Goal: Information Seeking & Learning: Learn about a topic

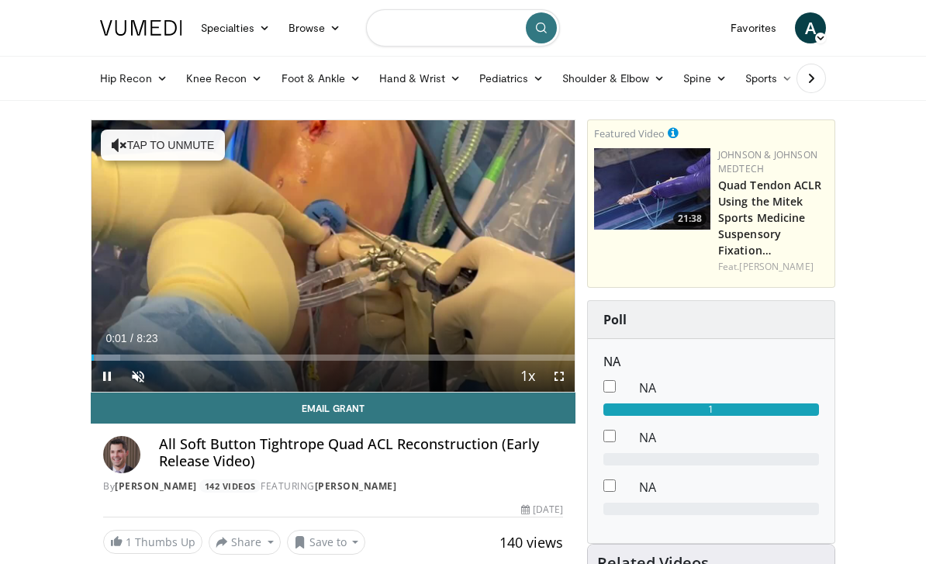
click at [446, 25] on input "Search topics, interventions" at bounding box center [463, 27] width 194 height 37
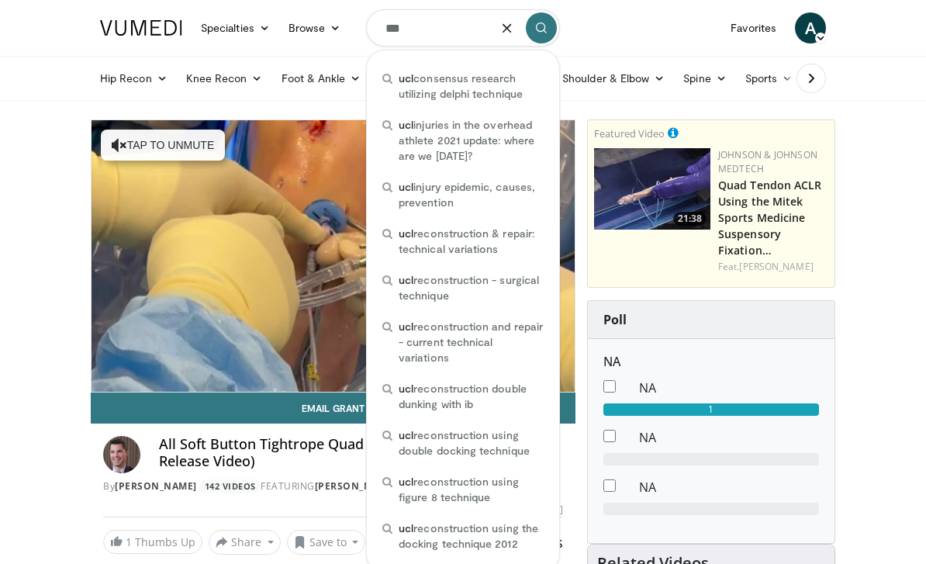
click at [475, 86] on span "ucl consensus research utilizing delphi technique" at bounding box center [471, 86] width 145 height 31
type input "**********"
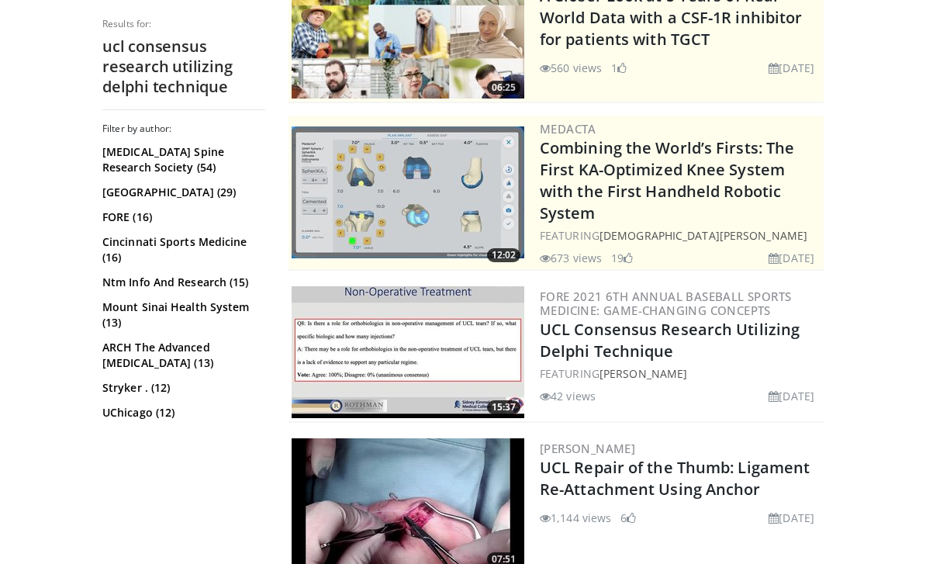
scroll to position [211, 0]
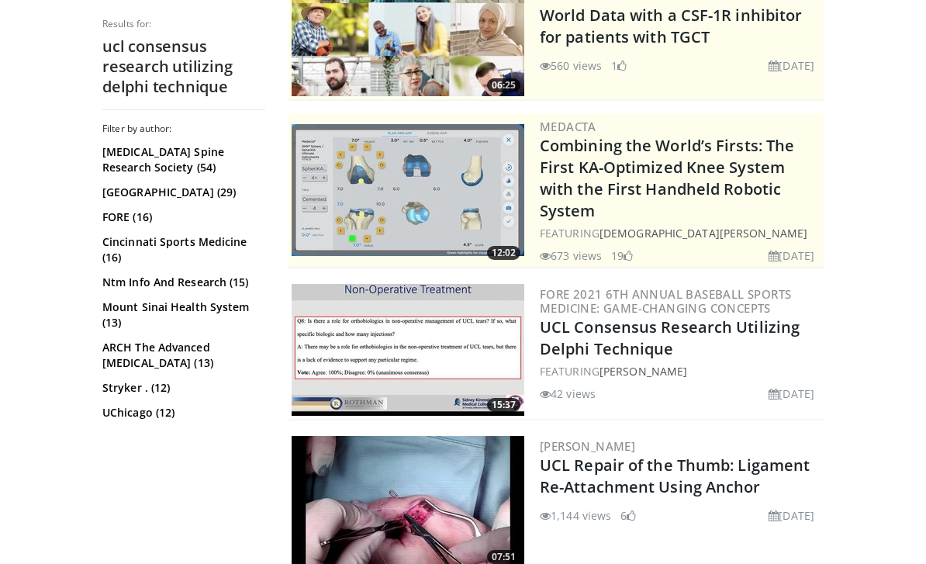
click at [638, 318] on link "UCL Consensus Research Utilizing Delphi Technique" at bounding box center [670, 337] width 260 height 43
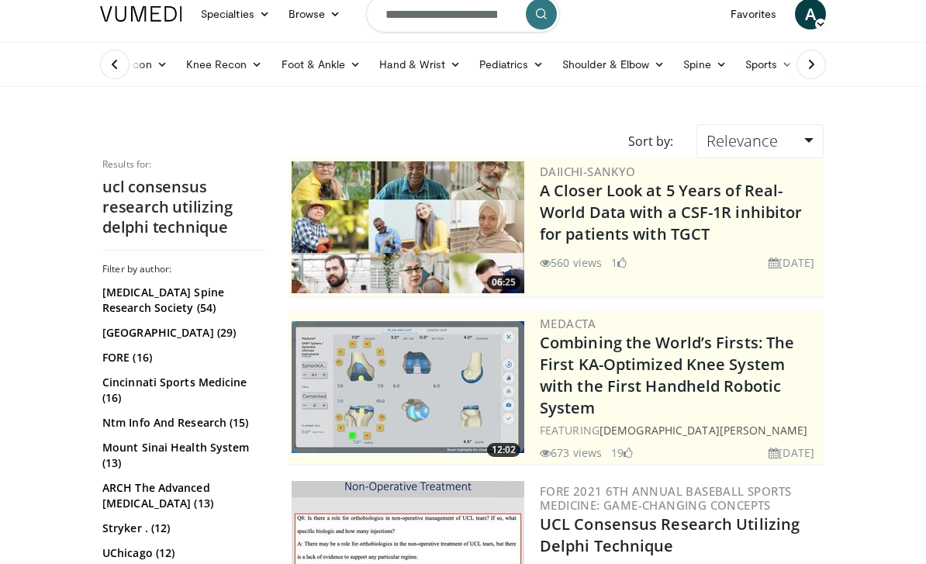
scroll to position [0, 0]
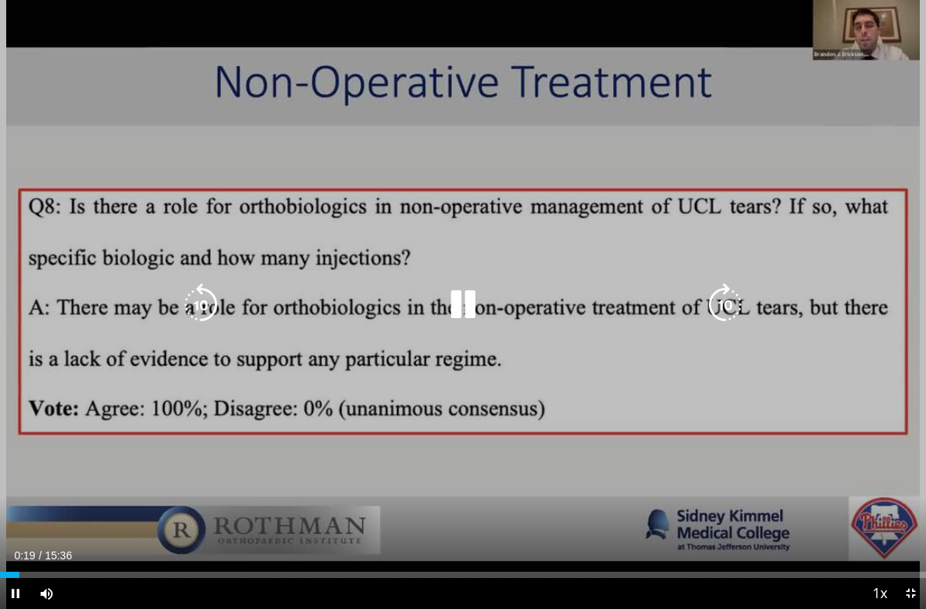
click at [720, 305] on icon "Video Player" at bounding box center [725, 304] width 43 height 43
click at [730, 312] on icon "Video Player" at bounding box center [725, 304] width 43 height 43
click at [730, 306] on icon "Video Player" at bounding box center [725, 304] width 43 height 43
click at [82, 563] on div "Progress Bar" at bounding box center [221, 575] width 421 height 6
click at [113, 563] on div "Progress Bar" at bounding box center [252, 575] width 399 height 6
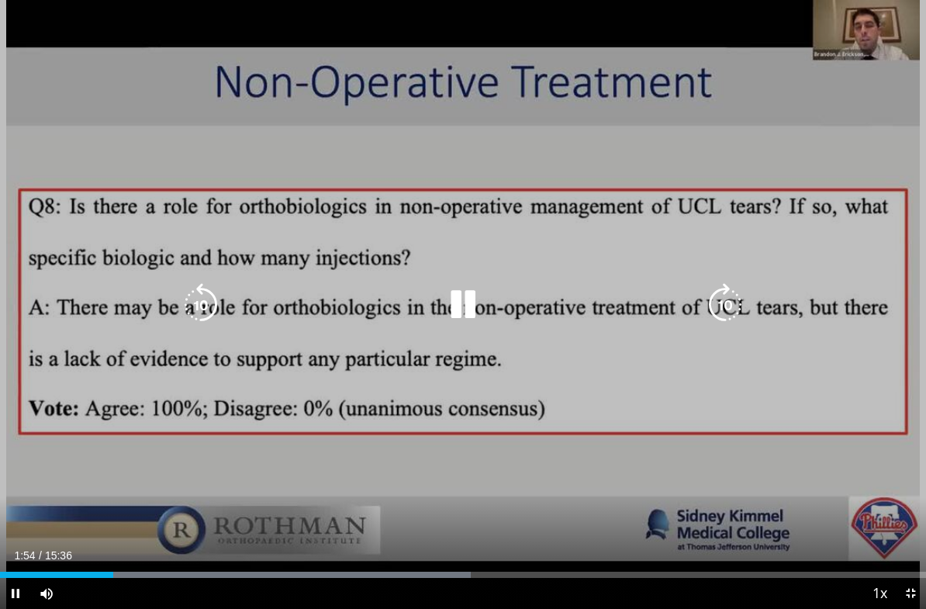
click at [132, 563] on div "Progress Bar" at bounding box center [262, 575] width 418 height 6
click at [154, 563] on div "Progress Bar" at bounding box center [298, 575] width 392 height 6
click at [171, 563] on div "Progress Bar" at bounding box center [311, 575] width 417 height 6
click at [204, 563] on div "Progress Bar" at bounding box center [335, 575] width 389 height 6
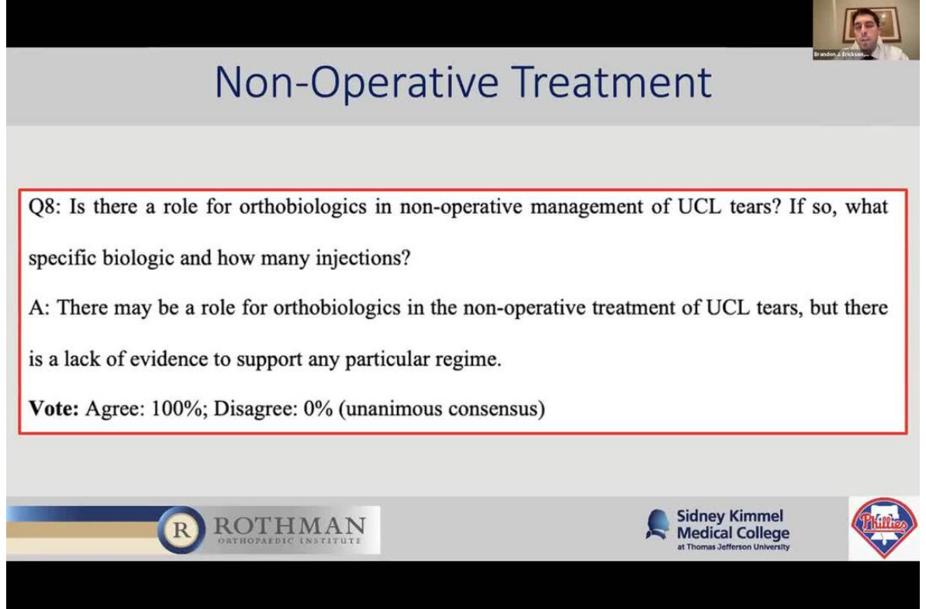
click at [230, 563] on div "Progress Bar" at bounding box center [351, 606] width 417 height 6
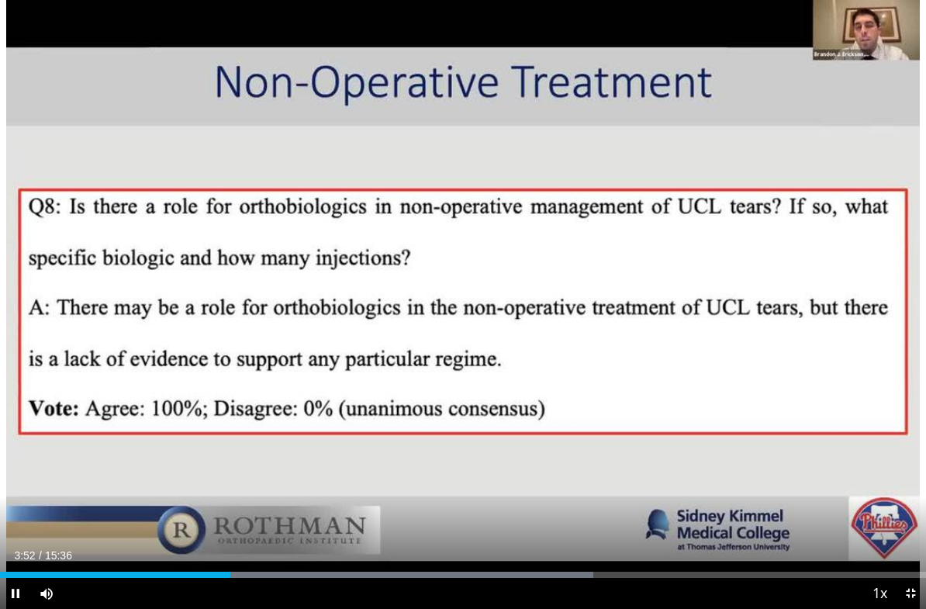
click at [244, 563] on div "Progress Bar" at bounding box center [384, 575] width 418 height 6
click at [231, 563] on div "Progress Bar" at bounding box center [123, 575] width 246 height 6
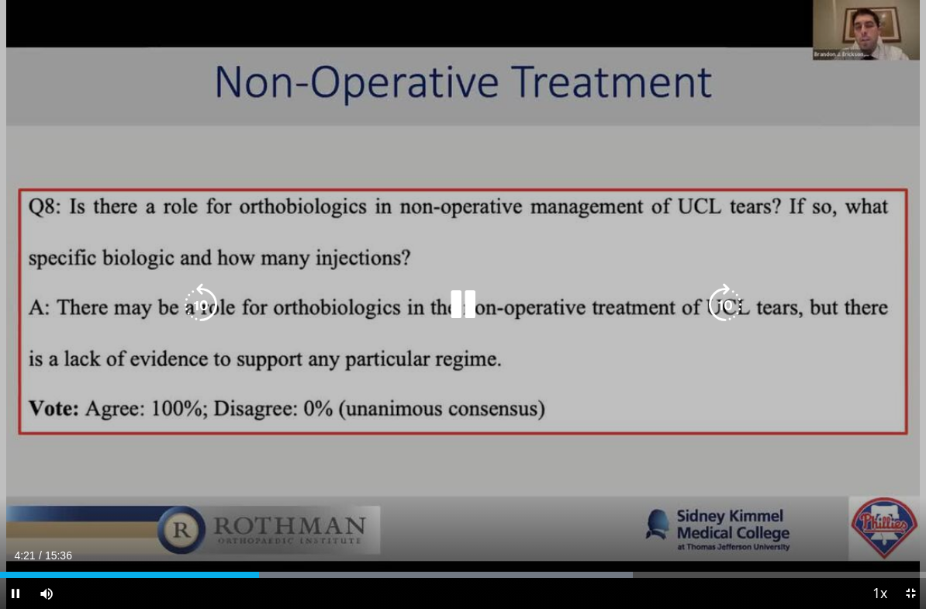
click at [725, 306] on icon "Video Player" at bounding box center [725, 304] width 43 height 43
click at [728, 311] on icon "Video Player" at bounding box center [725, 304] width 43 height 43
click at [728, 304] on icon "Video Player" at bounding box center [725, 304] width 43 height 43
click at [729, 306] on icon "Video Player" at bounding box center [725, 304] width 43 height 43
click at [728, 308] on icon "Video Player" at bounding box center [725, 304] width 43 height 43
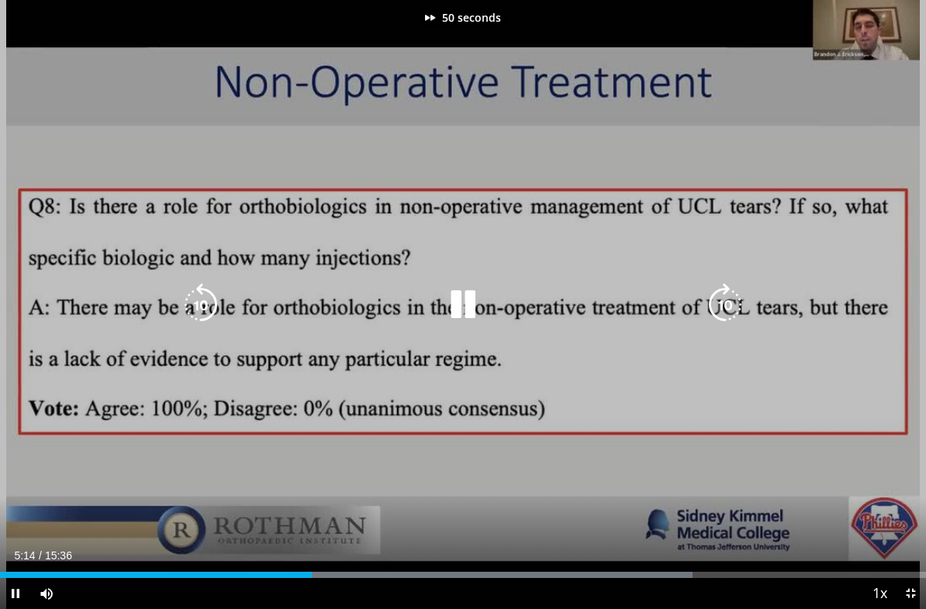
click at [723, 306] on icon "Video Player" at bounding box center [725, 304] width 43 height 43
click at [341, 563] on div "Progress Bar" at bounding box center [492, 575] width 420 height 6
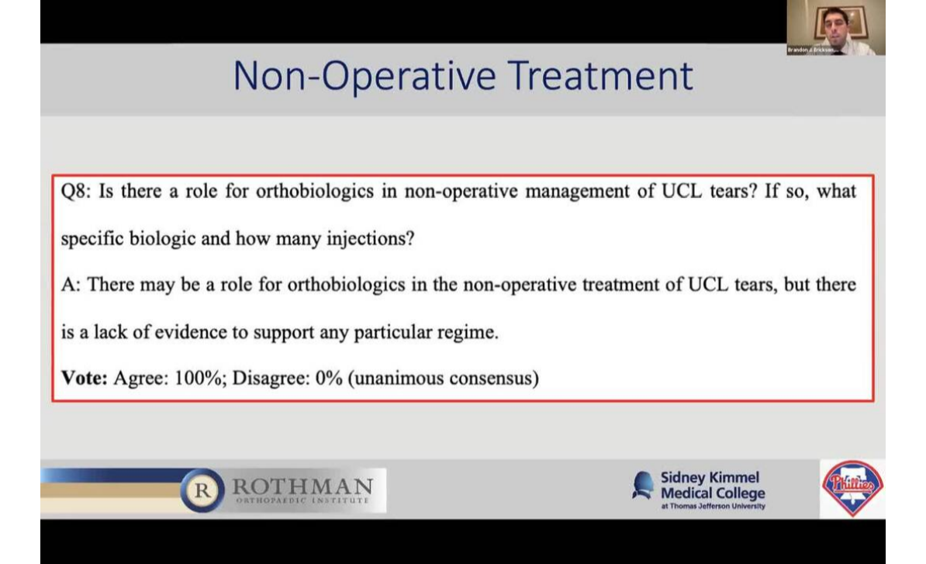
scroll to position [258, 0]
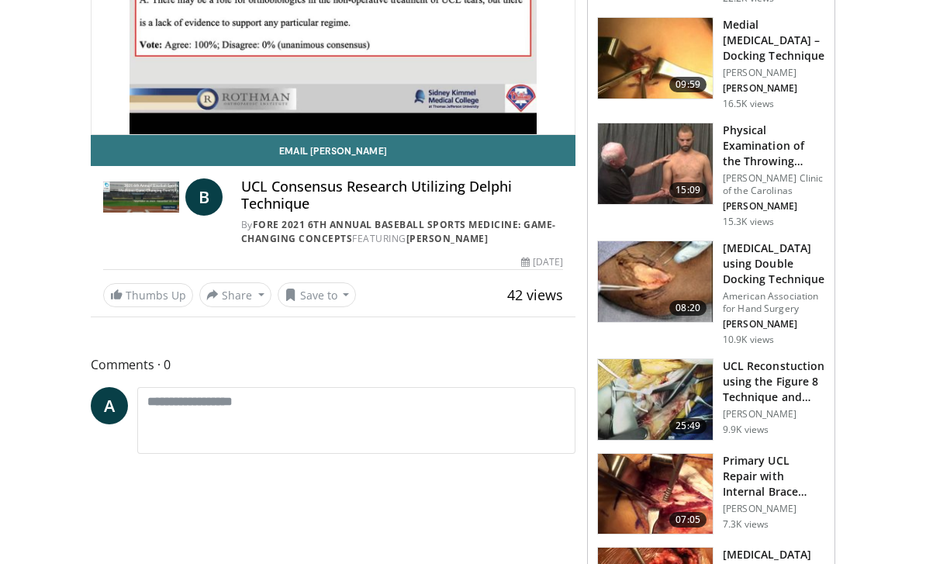
click at [749, 264] on h3 "UCL Reconstruction using Double Docking Technique" at bounding box center [774, 263] width 102 height 47
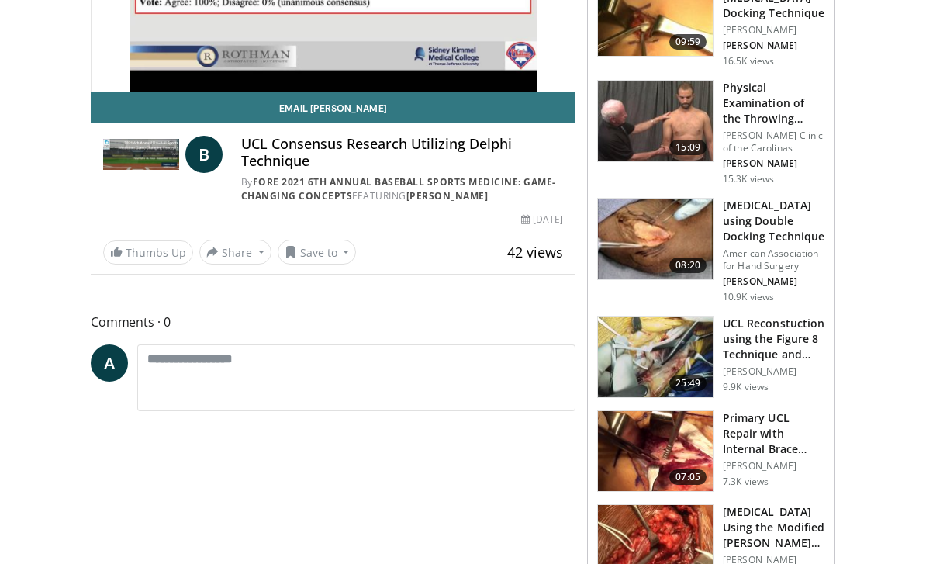
scroll to position [309, 0]
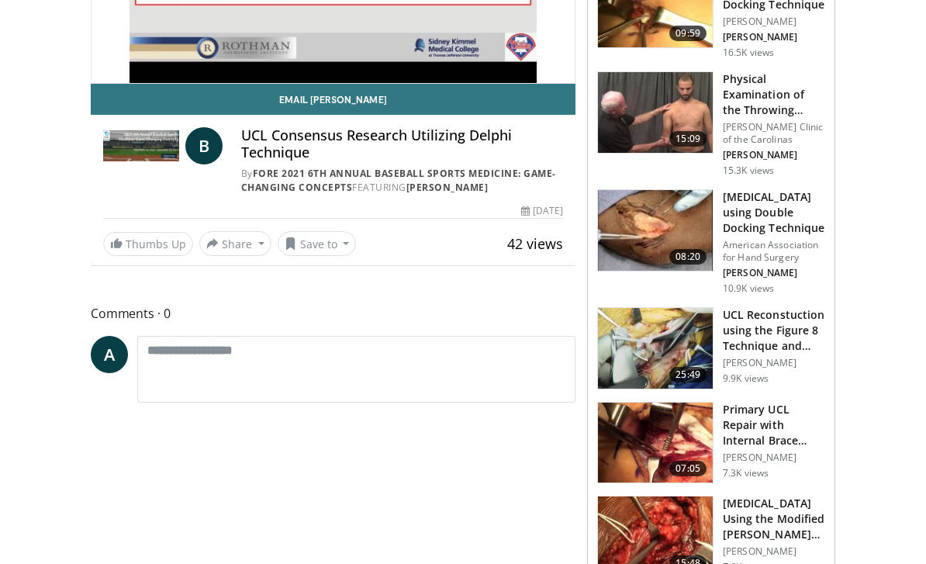
click at [683, 228] on img at bounding box center [655, 230] width 115 height 81
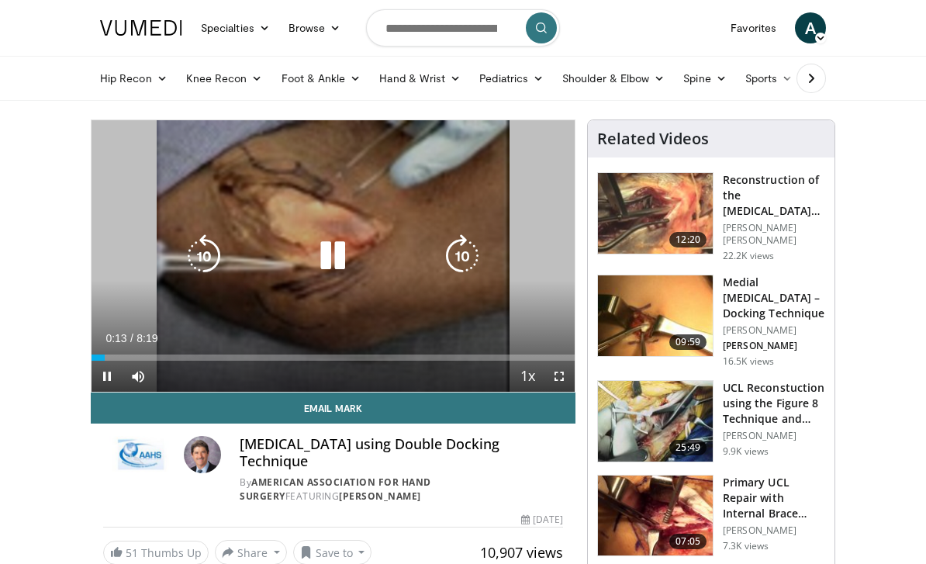
click at [333, 262] on icon "Video Player" at bounding box center [332, 255] width 43 height 43
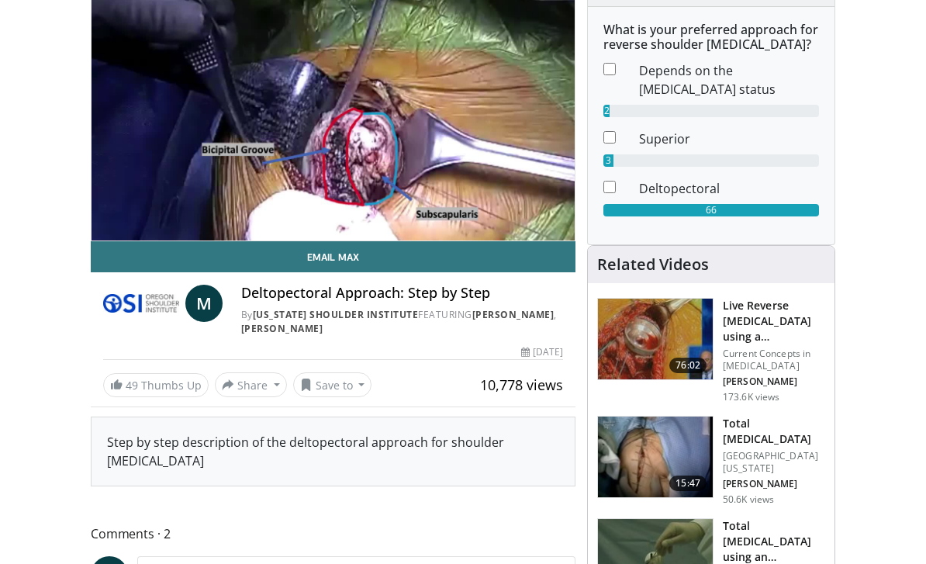
scroll to position [151, 0]
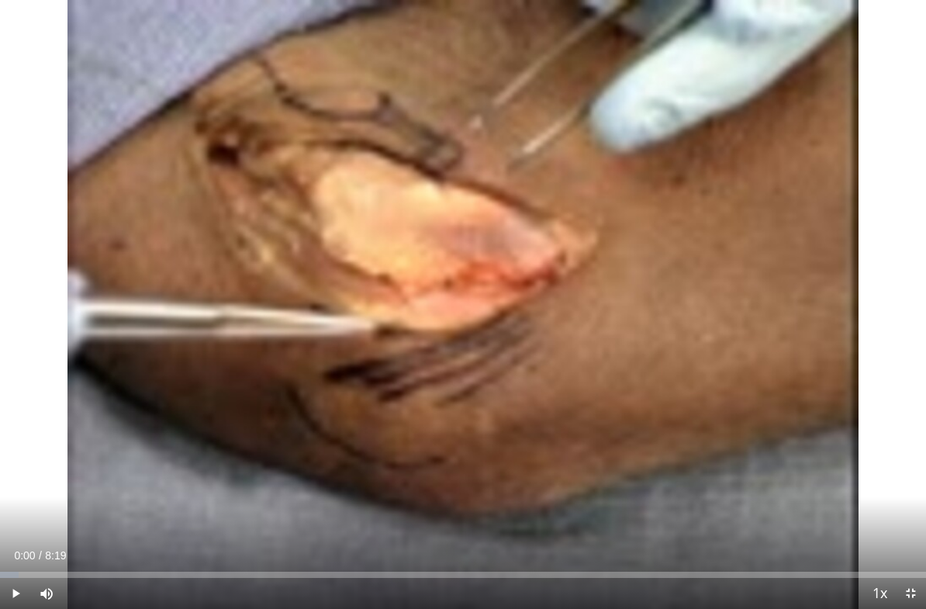
click at [13, 563] on span "Video Player" at bounding box center [15, 593] width 31 height 31
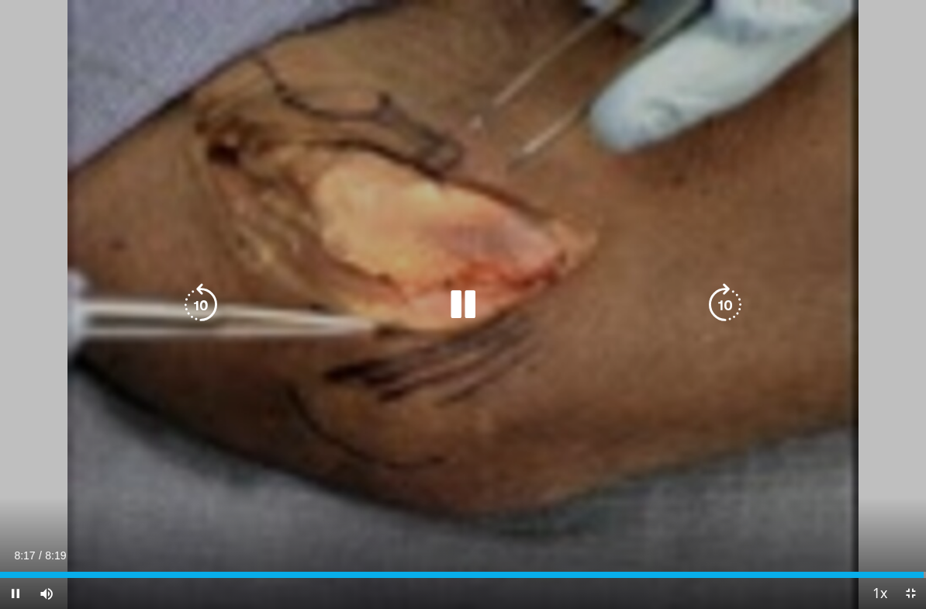
click at [163, 563] on div "Progress Bar" at bounding box center [462, 575] width 924 height 6
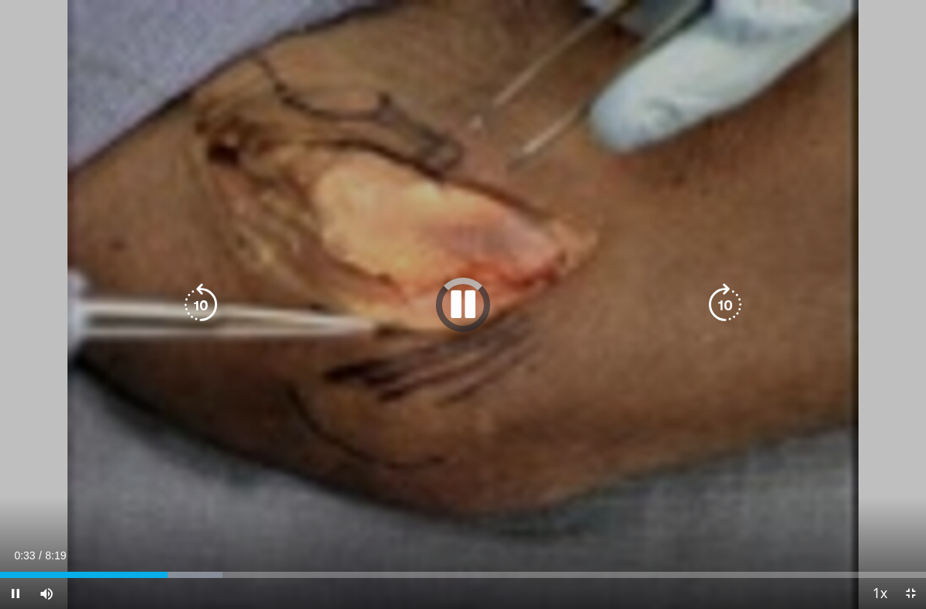
click at [63, 563] on div "Progress Bar" at bounding box center [84, 575] width 168 height 6
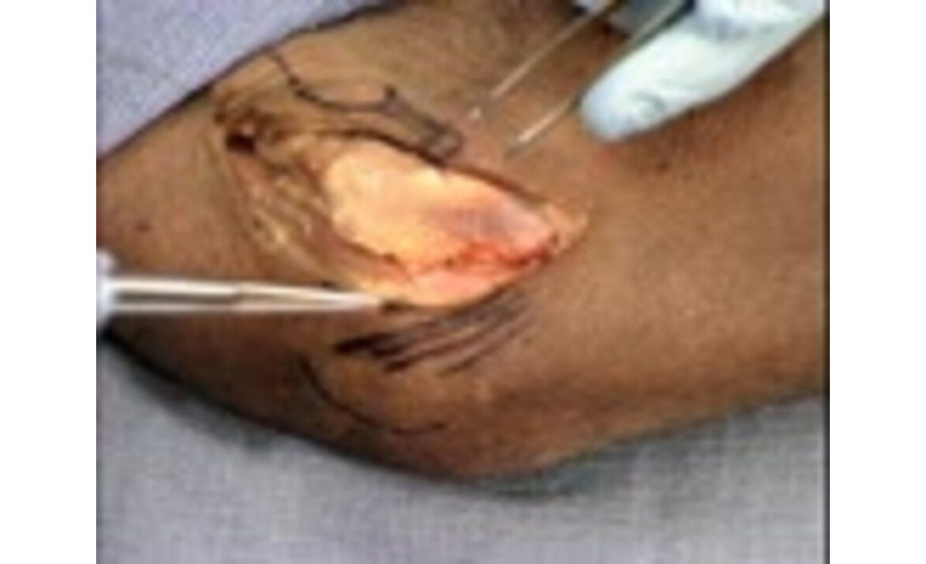
scroll to position [90, 0]
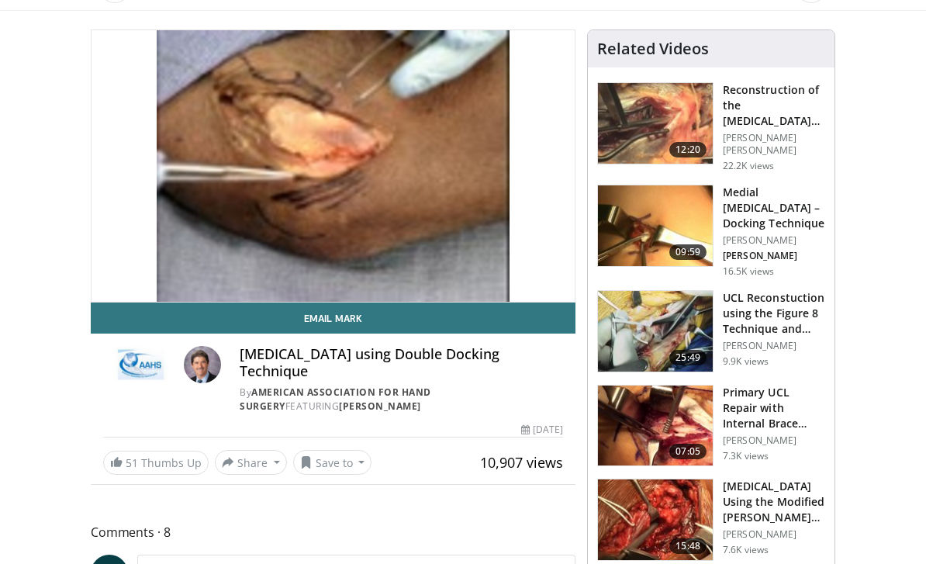
click at [679, 418] on img at bounding box center [655, 426] width 115 height 81
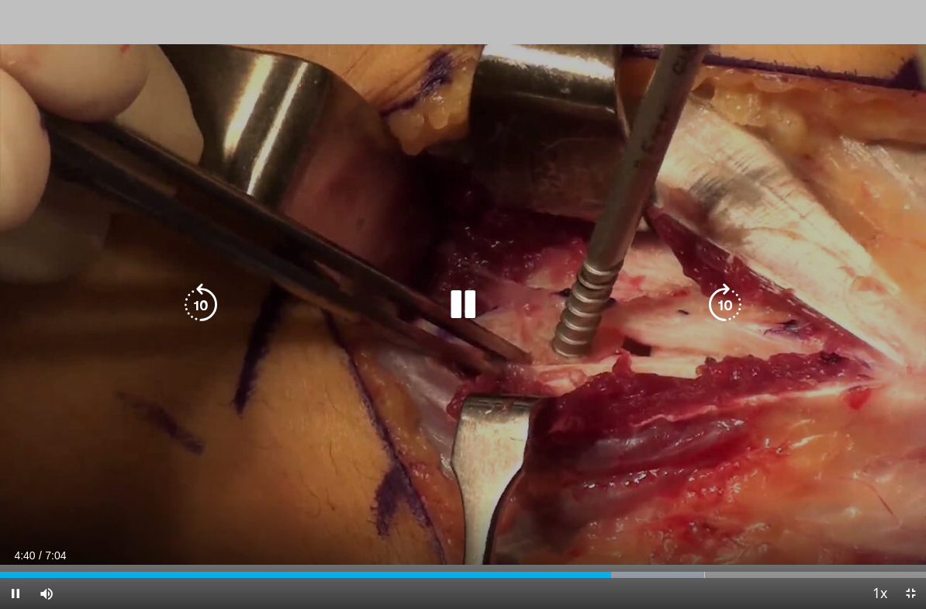
click at [693, 338] on div "10 seconds Tap to unmute" at bounding box center [463, 304] width 926 height 609
